Goal: Use online tool/utility

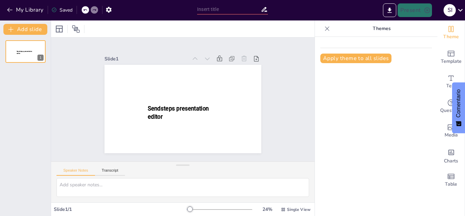
type input "New Sendsteps"
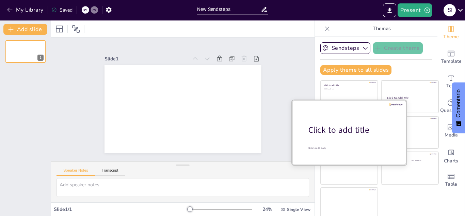
click at [329, 138] on div at bounding box center [349, 132] width 114 height 64
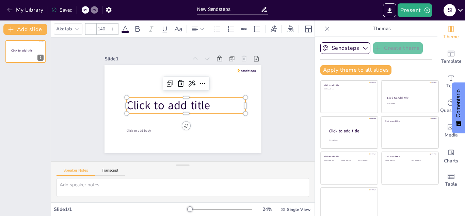
click at [211, 107] on p "Click to add title" at bounding box center [186, 105] width 119 height 16
click at [203, 102] on p "Click to add title" at bounding box center [186, 105] width 119 height 16
click at [188, 80] on icon at bounding box center [192, 83] width 8 height 8
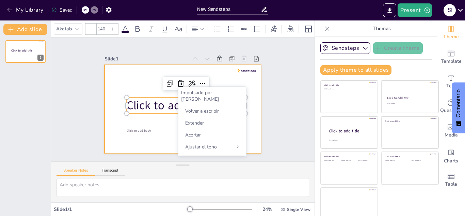
click at [218, 77] on div at bounding box center [183, 109] width 157 height 88
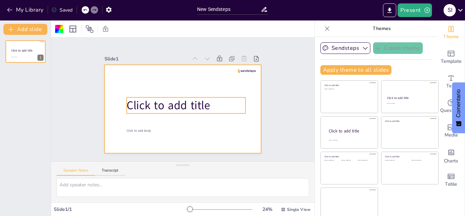
click at [203, 101] on p "Click to add title" at bounding box center [186, 105] width 119 height 16
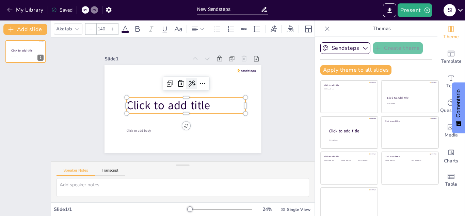
click at [186, 86] on div at bounding box center [191, 83] width 11 height 11
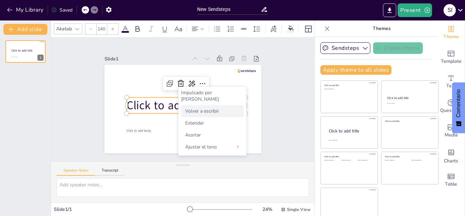
click at [208, 108] on font "Volver a escribir" at bounding box center [202, 111] width 34 height 6
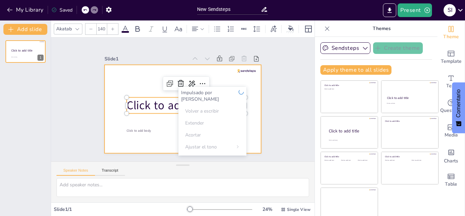
click at [156, 134] on div at bounding box center [183, 109] width 157 height 88
